Goal: Information Seeking & Learning: Learn about a topic

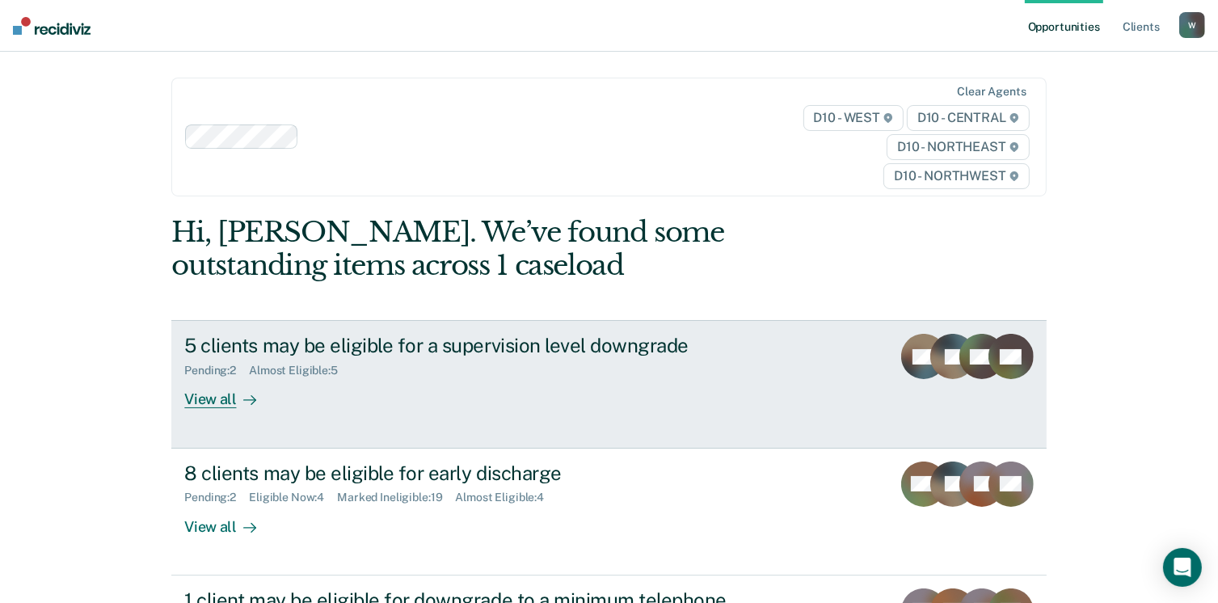
click at [333, 341] on div "5 clients may be eligible for a supervision level downgrade" at bounding box center [467, 345] width 567 height 23
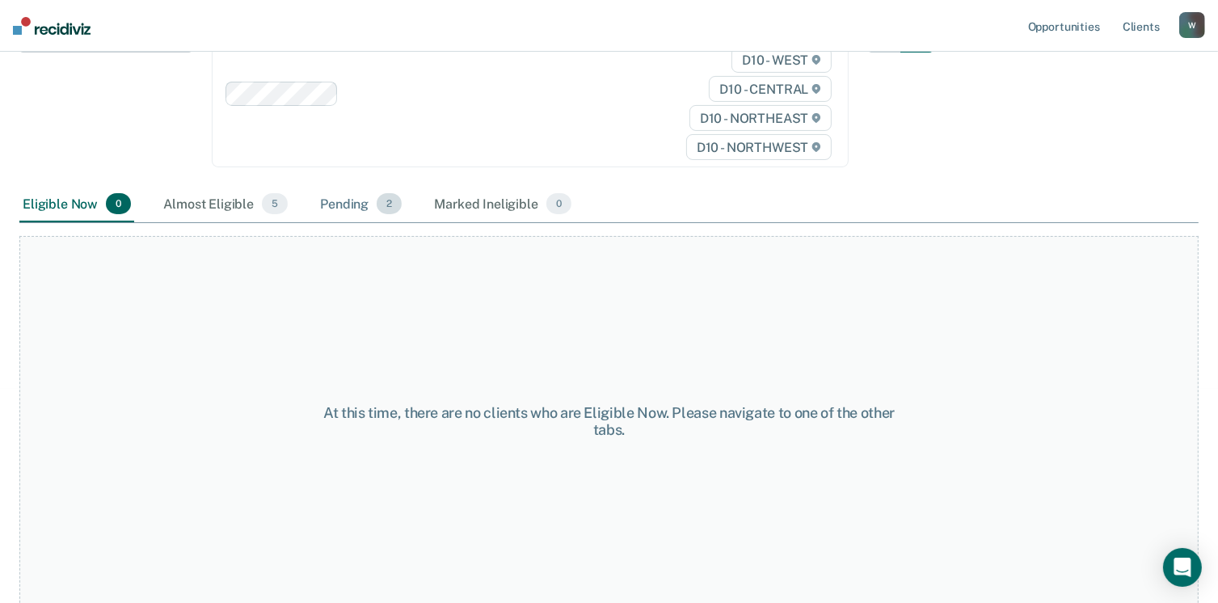
click at [362, 211] on div "Pending 2" at bounding box center [361, 205] width 88 height 36
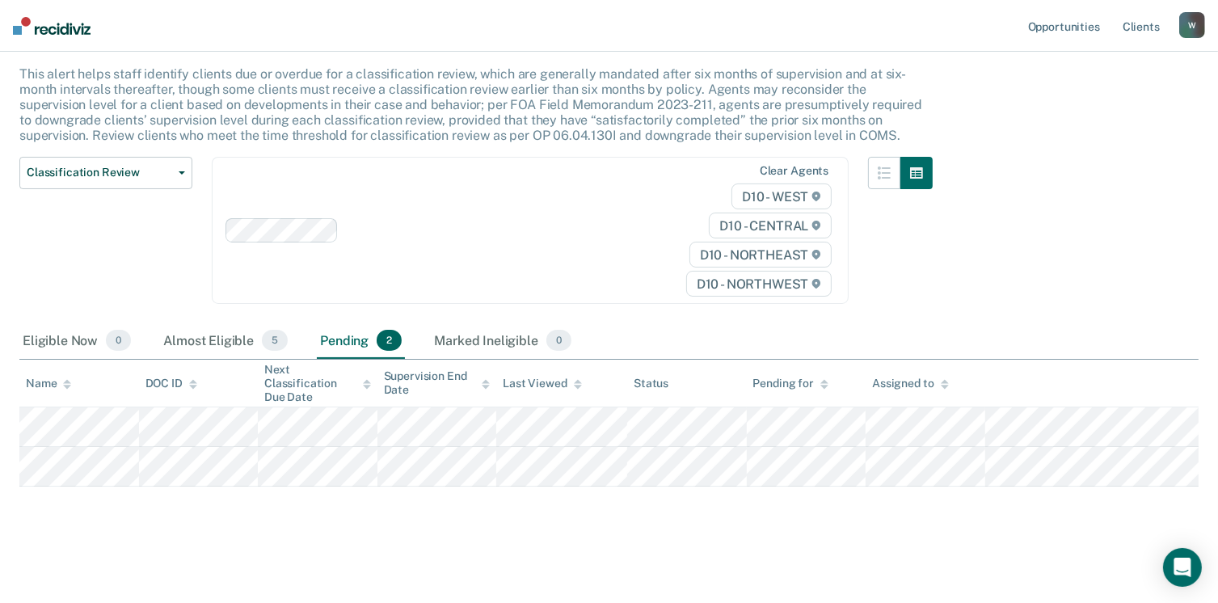
scroll to position [90, 0]
click at [186, 347] on div "Almost Eligible 5" at bounding box center [225, 343] width 131 height 36
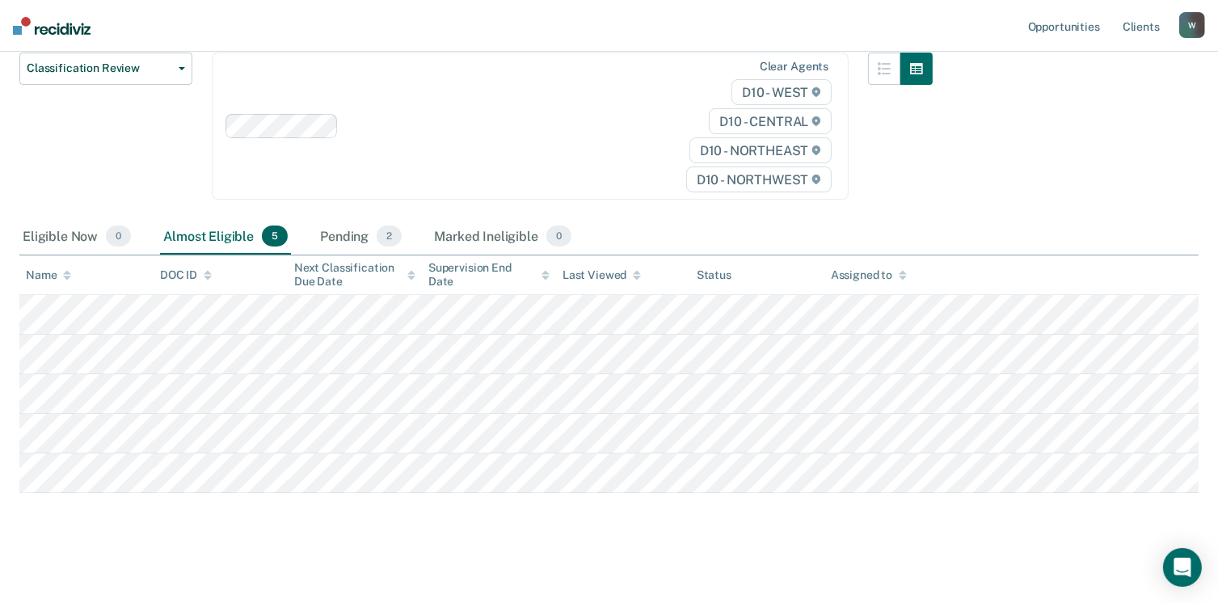
scroll to position [200, 0]
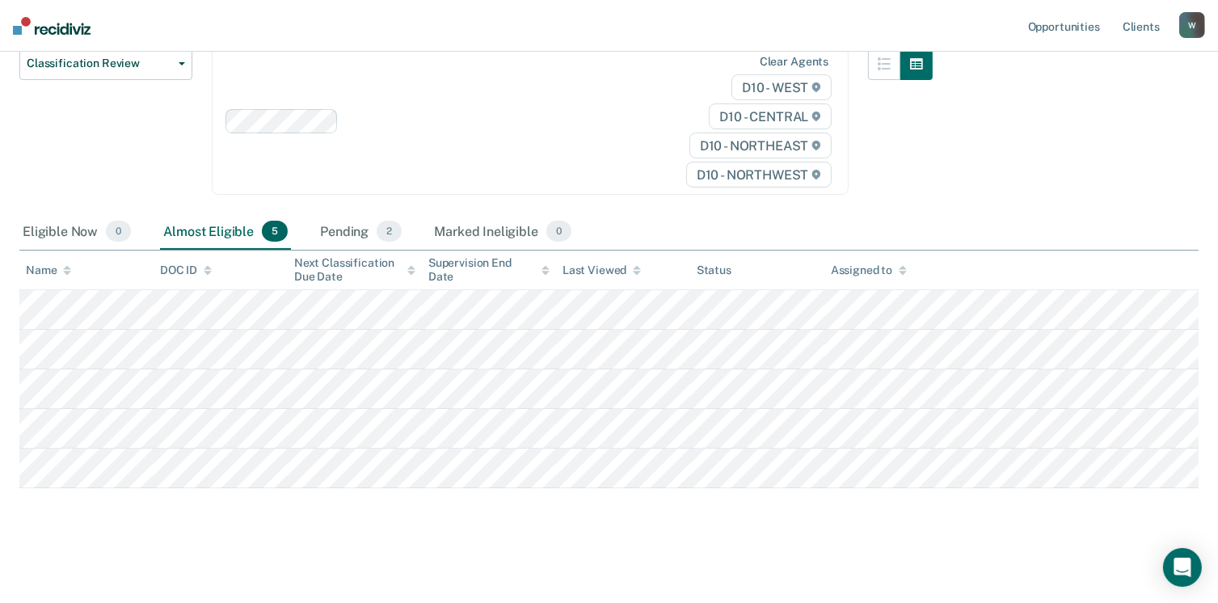
click at [39, 30] on img at bounding box center [52, 26] width 78 height 18
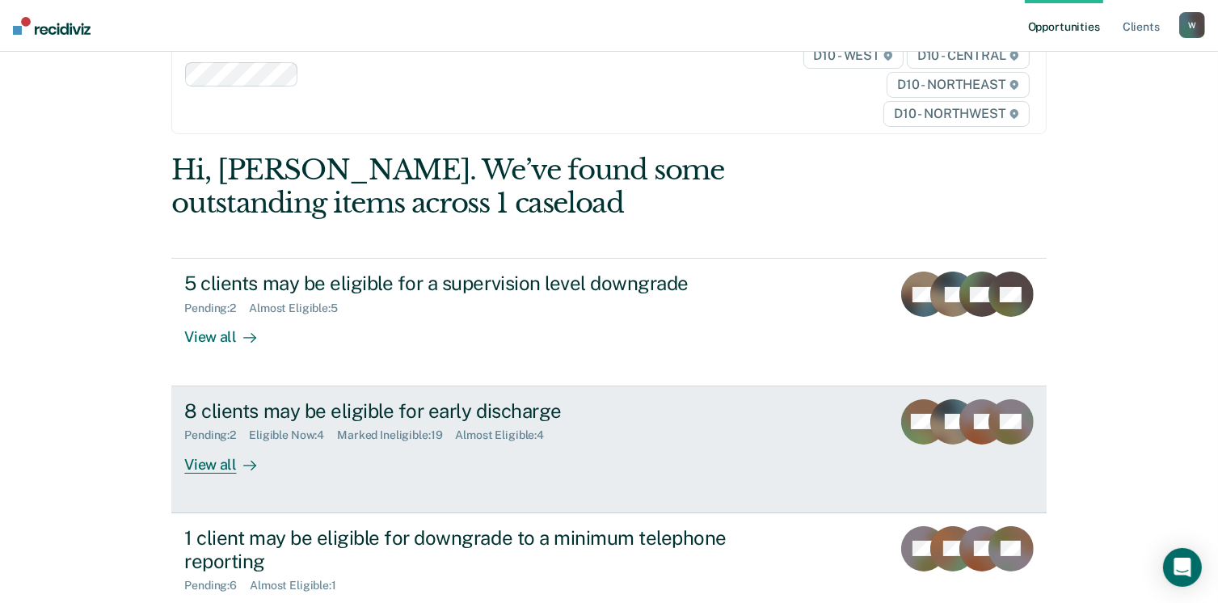
scroll to position [162, 0]
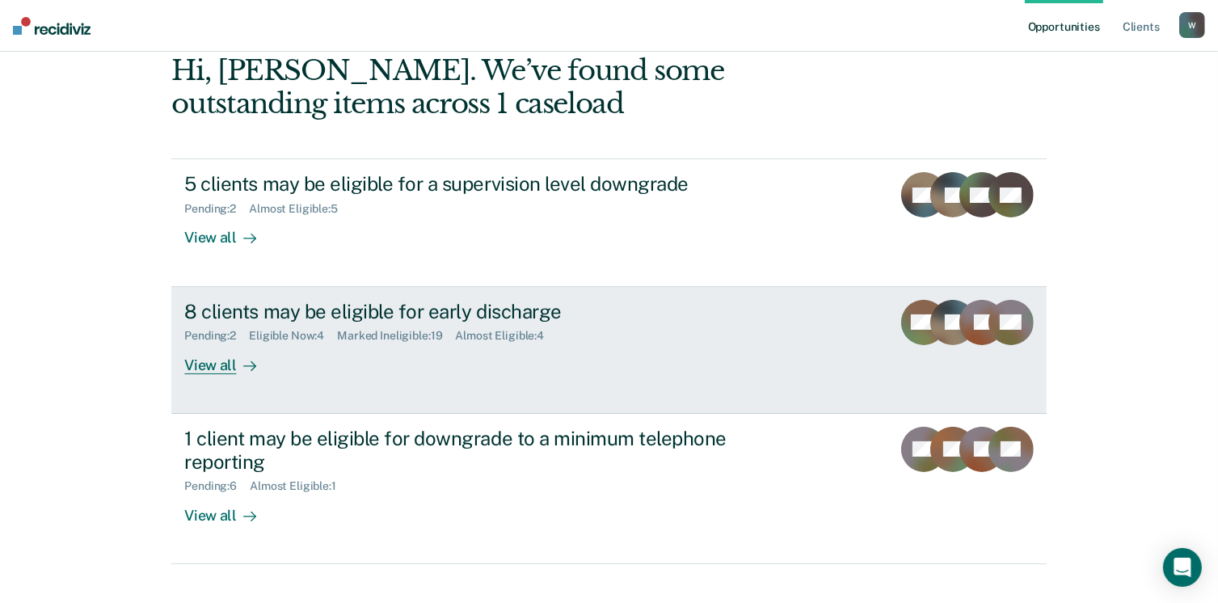
click at [475, 367] on div "8 clients may be eligible for early discharge Pending : 2 Eligible Now : 4 Mark…" at bounding box center [487, 337] width 606 height 74
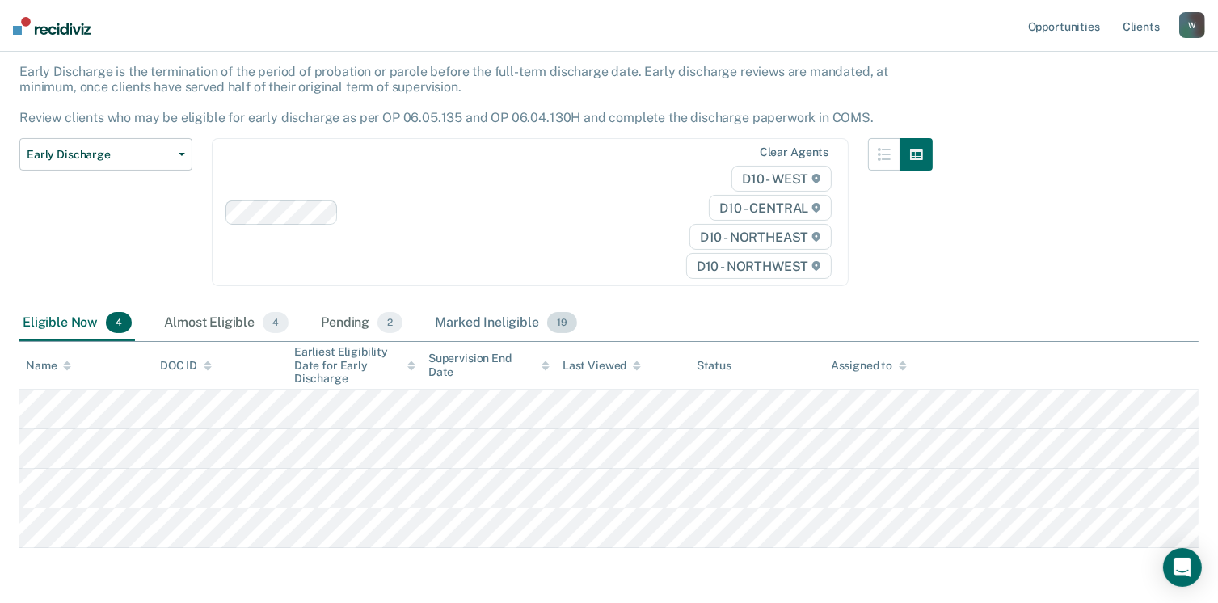
scroll to position [153, 0]
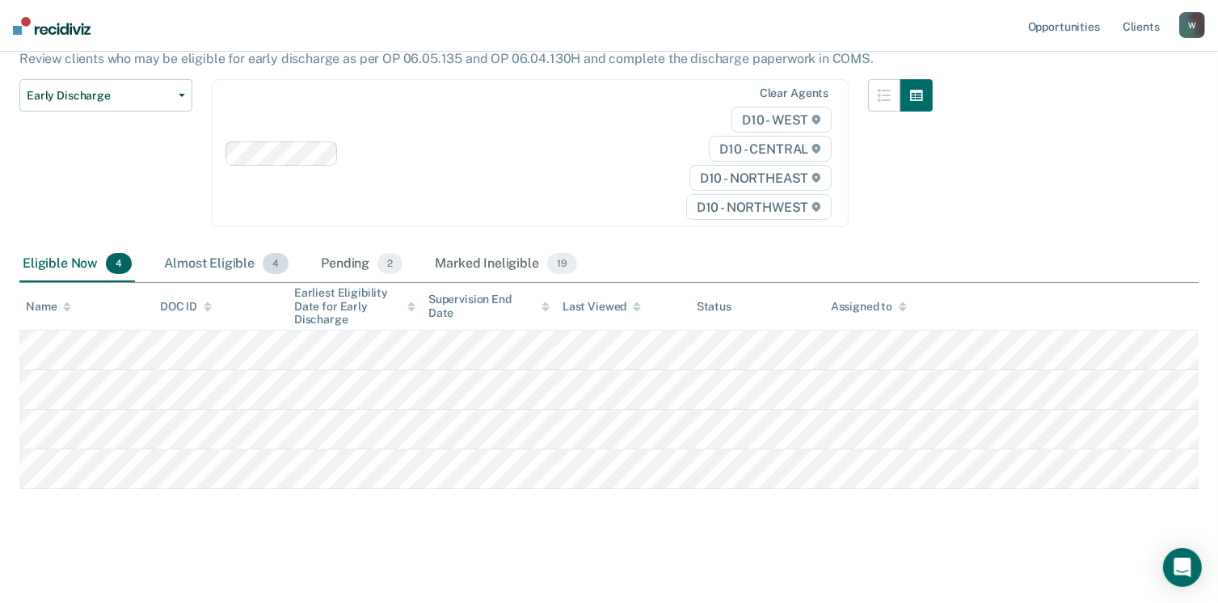
click at [230, 263] on div "Almost Eligible 4" at bounding box center [226, 264] width 131 height 36
click at [65, 36] on nav "Opportunities Client s [EMAIL_ADDRESS][US_STATE][DOMAIN_NAME] W Profile How it …" at bounding box center [609, 26] width 1218 height 52
